Goal: Information Seeking & Learning: Learn about a topic

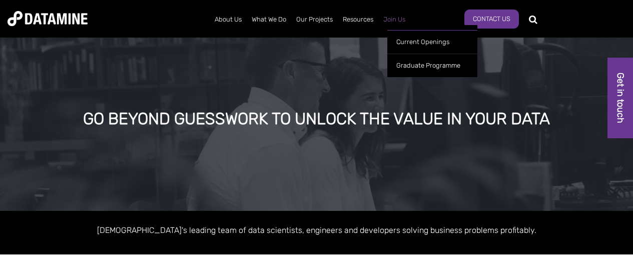
click at [396, 20] on link "Join Us" at bounding box center [394, 20] width 32 height 26
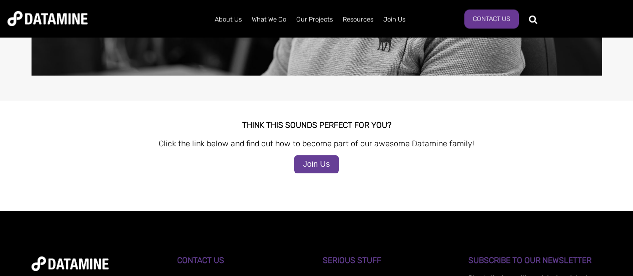
scroll to position [850, 0]
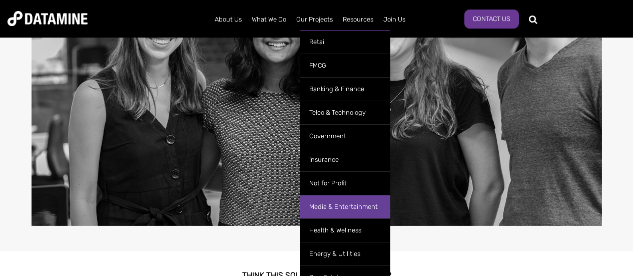
click at [328, 206] on link "Media & Entertainment" at bounding box center [345, 207] width 90 height 24
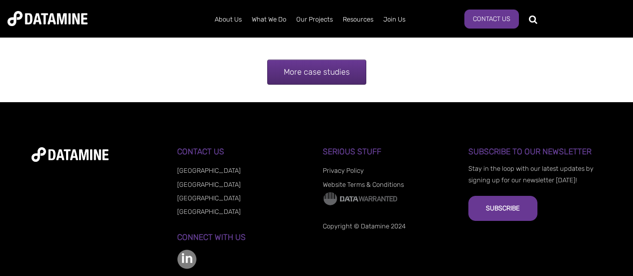
scroll to position [3163, 0]
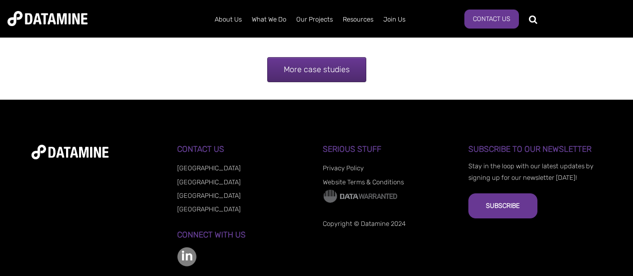
click at [194, 178] on link "[GEOGRAPHIC_DATA]" at bounding box center [209, 182] width 64 height 8
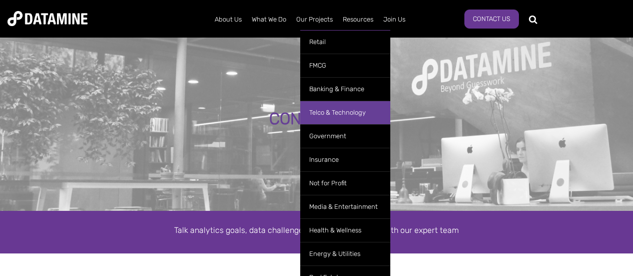
click at [322, 113] on link "Telco & Technology" at bounding box center [345, 113] width 90 height 24
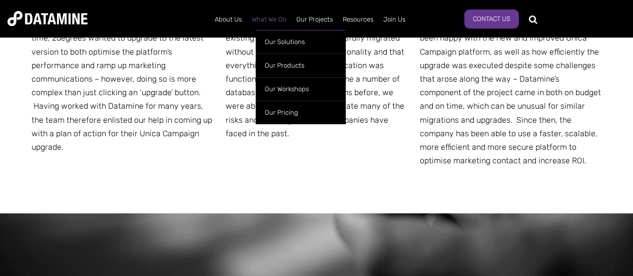
scroll to position [595, 0]
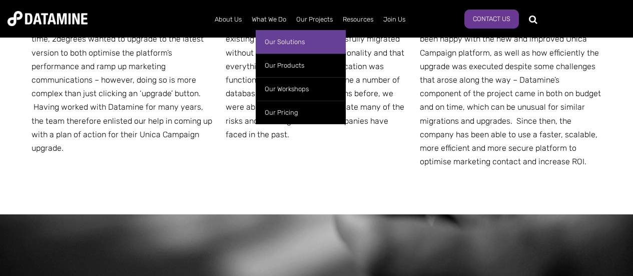
click at [274, 42] on link "Our Solutions" at bounding box center [301, 42] width 90 height 24
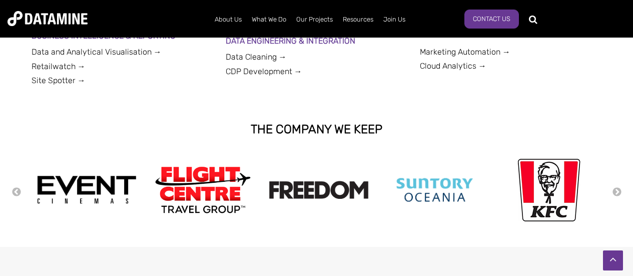
scroll to position [465, 0]
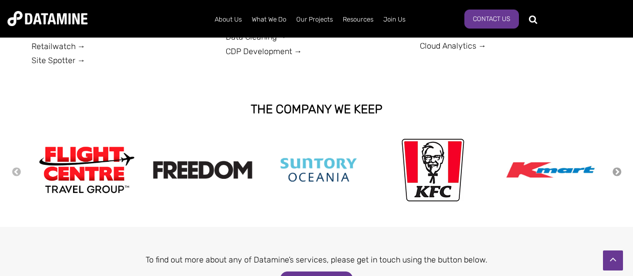
click at [617, 169] on button "Next" at bounding box center [617, 172] width 10 height 11
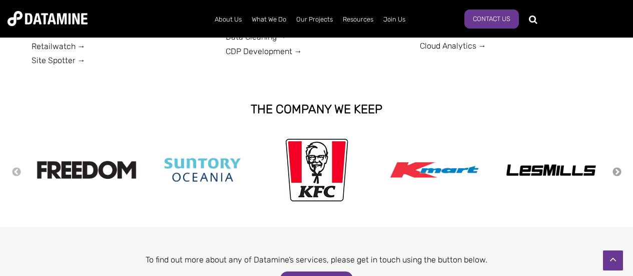
click at [617, 169] on button "Next" at bounding box center [617, 172] width 10 height 11
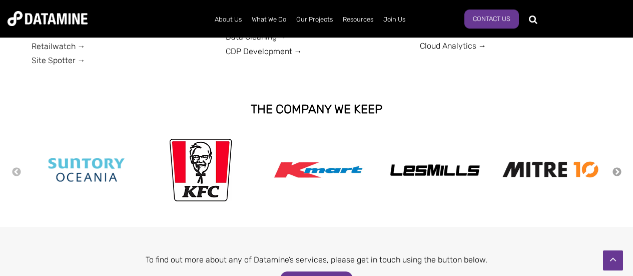
click at [617, 169] on button "Next" at bounding box center [617, 172] width 10 height 11
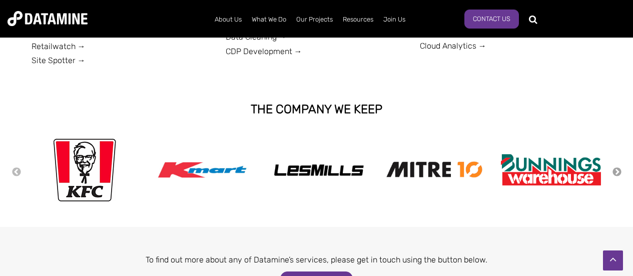
click at [617, 169] on button "Next" at bounding box center [617, 172] width 10 height 11
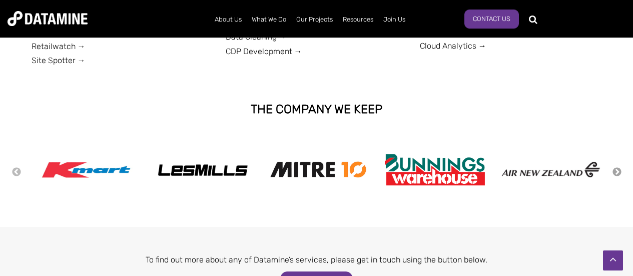
click at [617, 169] on button "Next" at bounding box center [617, 172] width 10 height 11
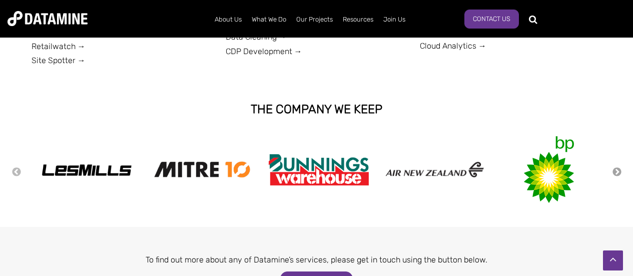
click at [617, 169] on button "Next" at bounding box center [617, 172] width 10 height 11
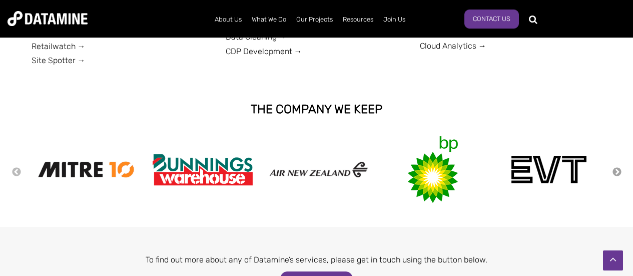
click at [617, 169] on button "Next" at bounding box center [617, 172] width 10 height 11
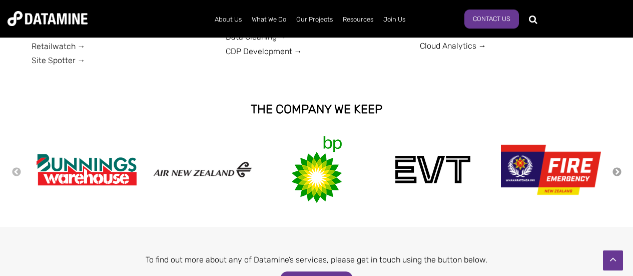
click at [617, 169] on button "Next" at bounding box center [617, 172] width 10 height 11
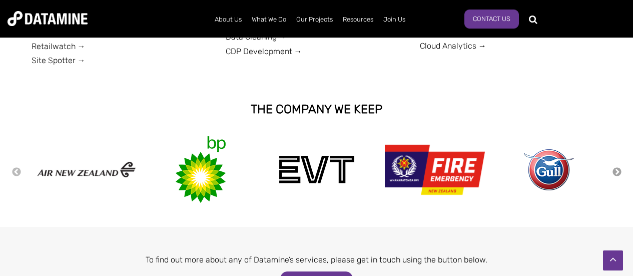
click at [617, 169] on button "Next" at bounding box center [617, 172] width 10 height 11
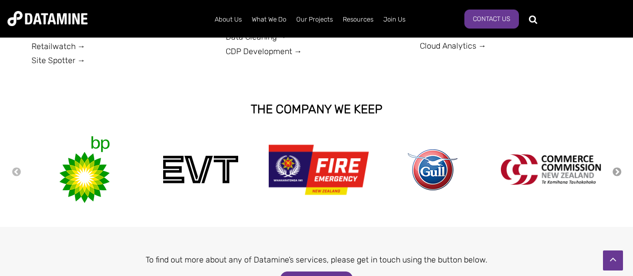
click at [617, 169] on button "Next" at bounding box center [617, 172] width 10 height 11
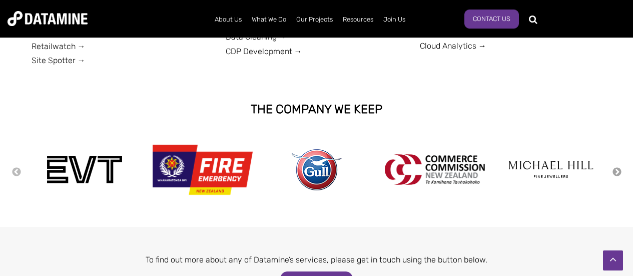
click at [617, 169] on button "Next" at bounding box center [617, 172] width 10 height 11
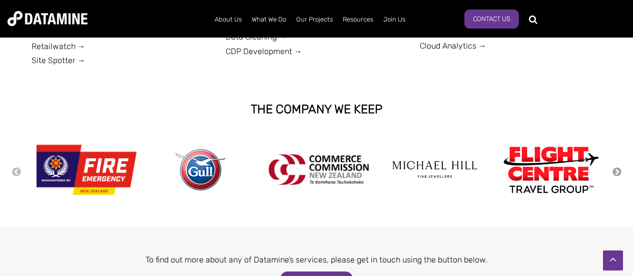
click at [617, 169] on button "Next" at bounding box center [617, 172] width 10 height 11
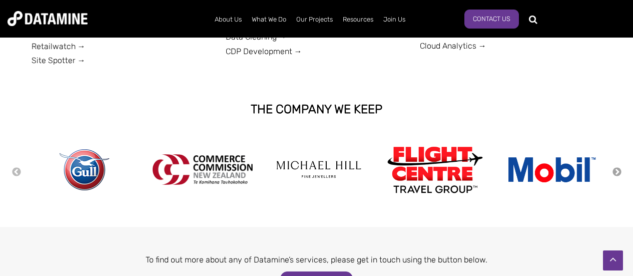
click at [617, 169] on button "Next" at bounding box center [617, 172] width 10 height 11
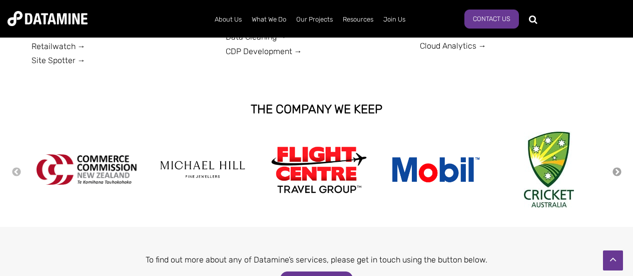
click at [617, 169] on button "Next" at bounding box center [617, 172] width 10 height 11
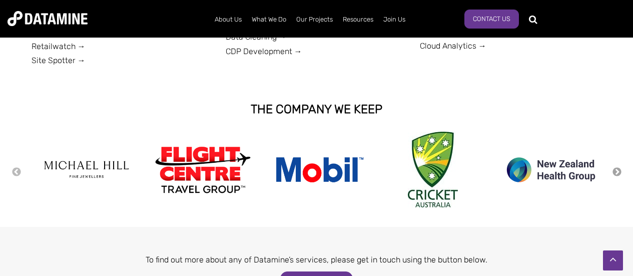
click at [617, 169] on button "Next" at bounding box center [617, 172] width 10 height 11
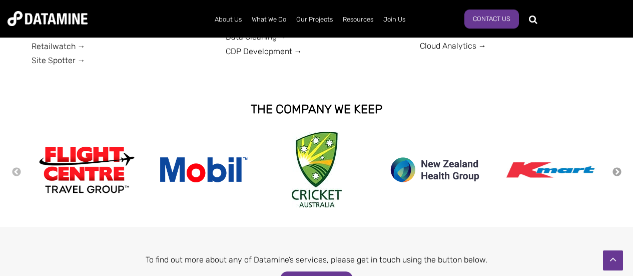
click at [617, 169] on button "Next" at bounding box center [617, 172] width 10 height 11
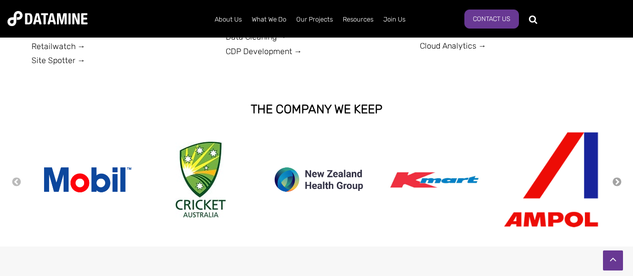
click at [617, 169] on div "Previous Next" at bounding box center [317, 182] width 610 height 100
click at [617, 180] on button "Next" at bounding box center [617, 182] width 10 height 11
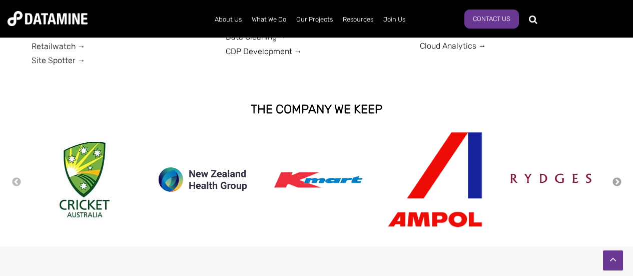
click at [617, 180] on button "Next" at bounding box center [617, 182] width 10 height 11
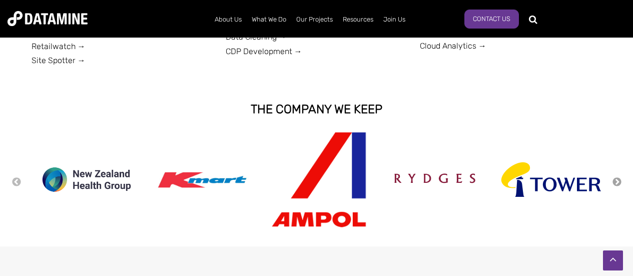
click at [617, 180] on button "Next" at bounding box center [617, 182] width 10 height 11
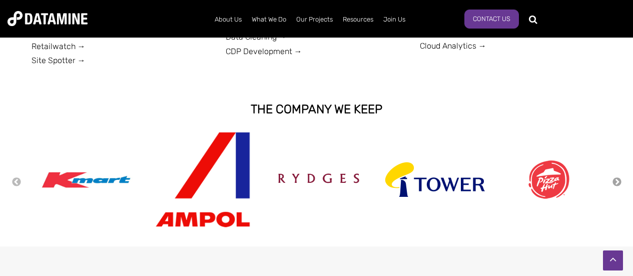
click at [617, 180] on button "Next" at bounding box center [617, 182] width 10 height 11
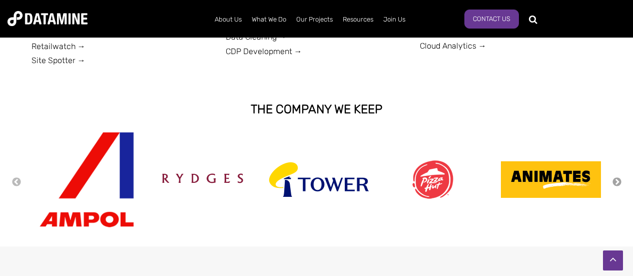
click at [617, 180] on button "Next" at bounding box center [617, 182] width 10 height 11
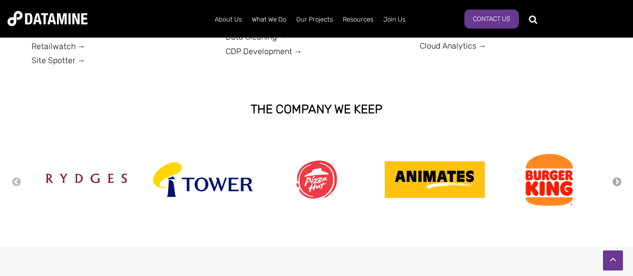
click at [617, 180] on button "Next" at bounding box center [617, 182] width 10 height 11
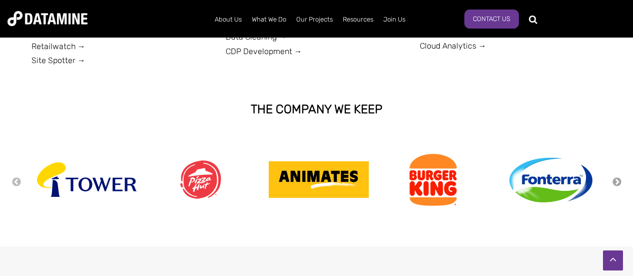
click at [617, 180] on button "Next" at bounding box center [617, 182] width 10 height 11
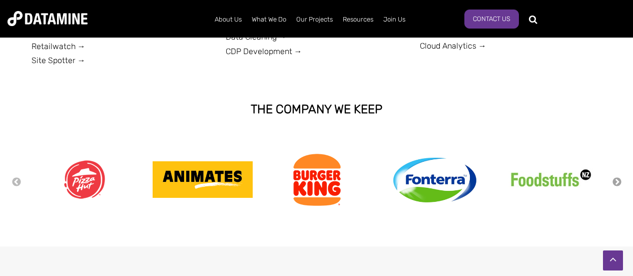
click at [617, 180] on button "Next" at bounding box center [617, 182] width 10 height 11
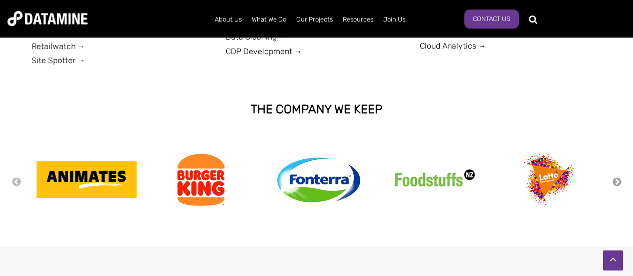
click at [617, 180] on button "Next" at bounding box center [617, 182] width 10 height 11
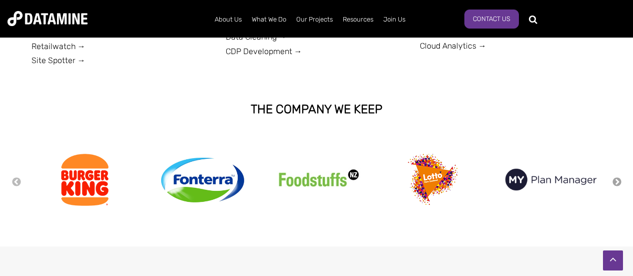
click at [617, 180] on button "Next" at bounding box center [617, 182] width 10 height 11
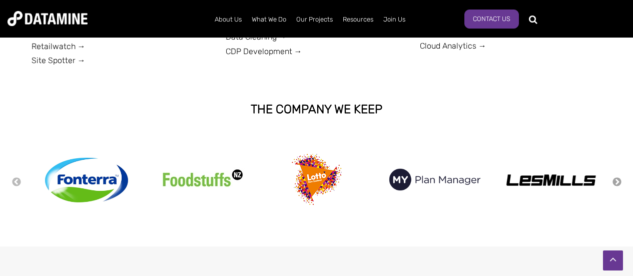
click at [617, 180] on button "Next" at bounding box center [617, 182] width 10 height 11
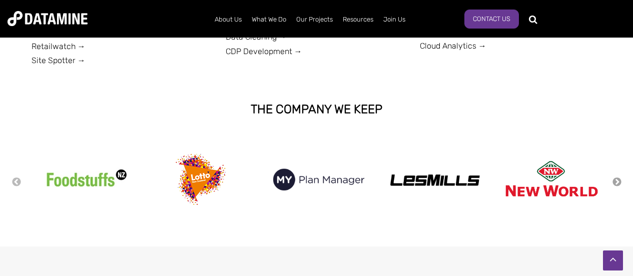
click at [617, 180] on button "Next" at bounding box center [617, 182] width 10 height 11
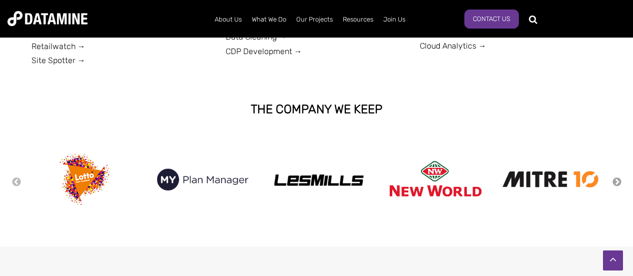
click at [617, 180] on button "Next" at bounding box center [617, 182] width 10 height 11
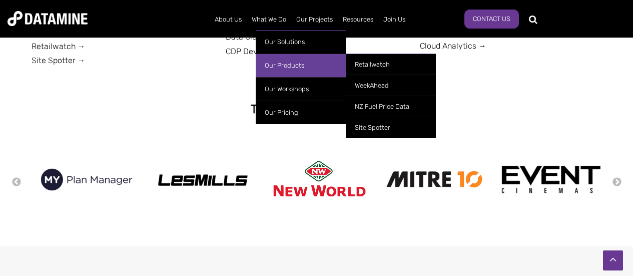
click at [286, 65] on link "Our Products" at bounding box center [301, 66] width 90 height 24
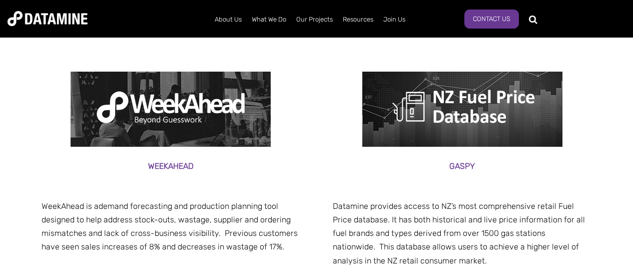
scroll to position [180, 0]
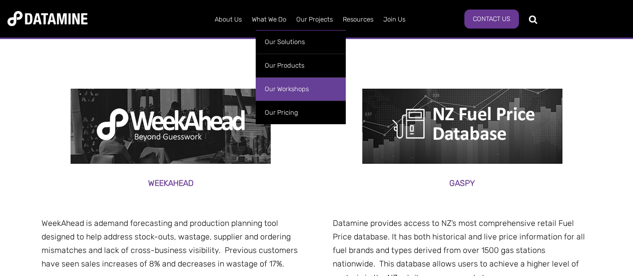
click at [294, 87] on link "Our Workshops" at bounding box center [301, 89] width 90 height 24
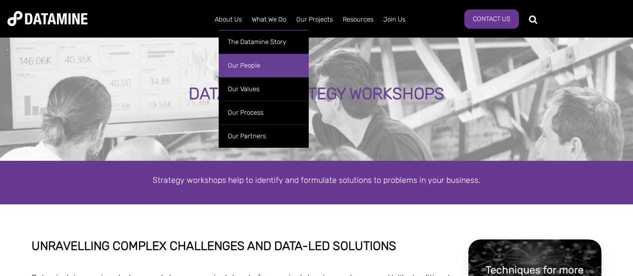
click at [241, 65] on link "Our People" at bounding box center [264, 66] width 90 height 24
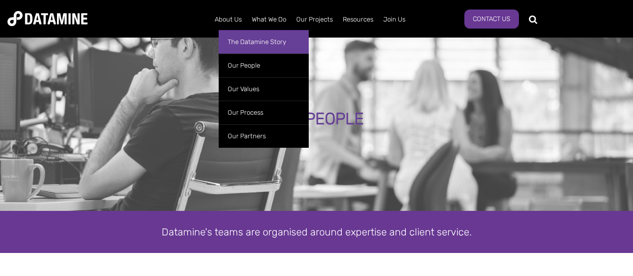
click at [238, 40] on link "The Datamine Story" at bounding box center [264, 42] width 90 height 24
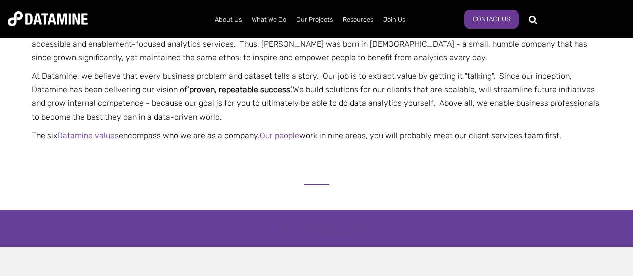
scroll to position [320, 0]
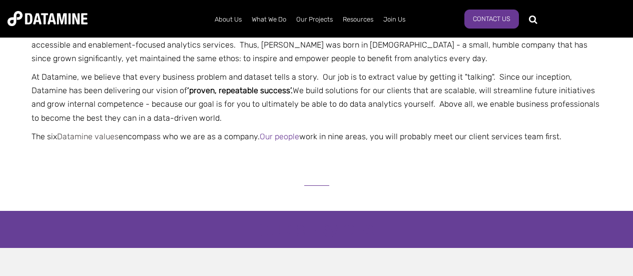
click at [86, 136] on link "Datamine values" at bounding box center [88, 137] width 62 height 10
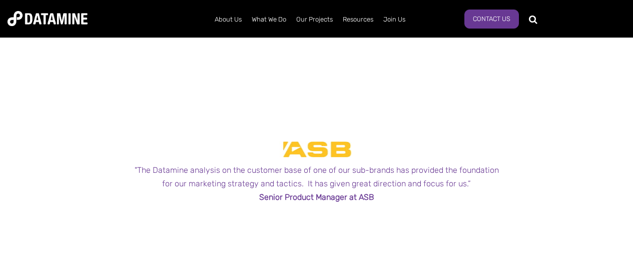
scroll to position [918, 0]
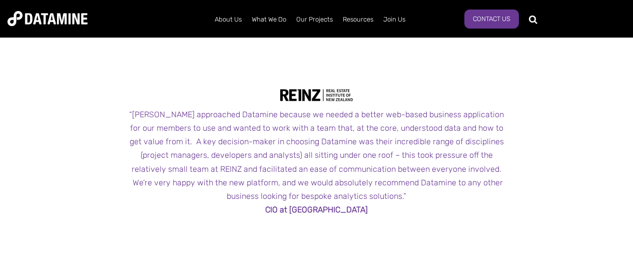
click at [90, 144] on div "← "Datamine’s consultants possess a unique combination of skills – marketing an…" at bounding box center [316, 177] width 585 height 385
